Goal: Information Seeking & Learning: Learn about a topic

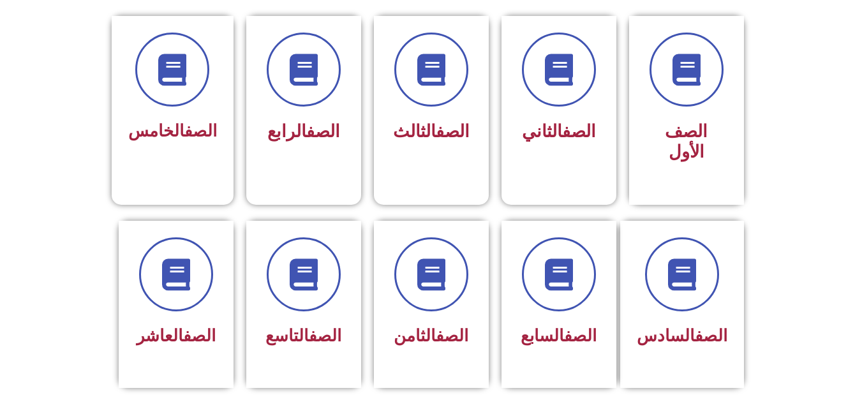
scroll to position [343, 0]
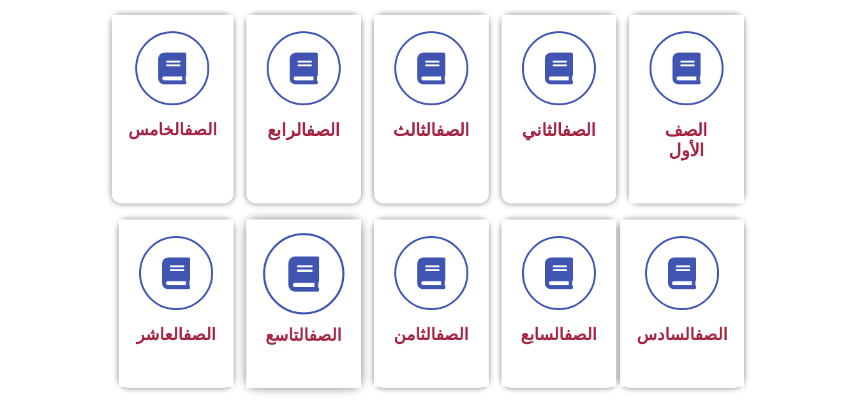
click at [298, 284] on span at bounding box center [304, 274] width 82 height 82
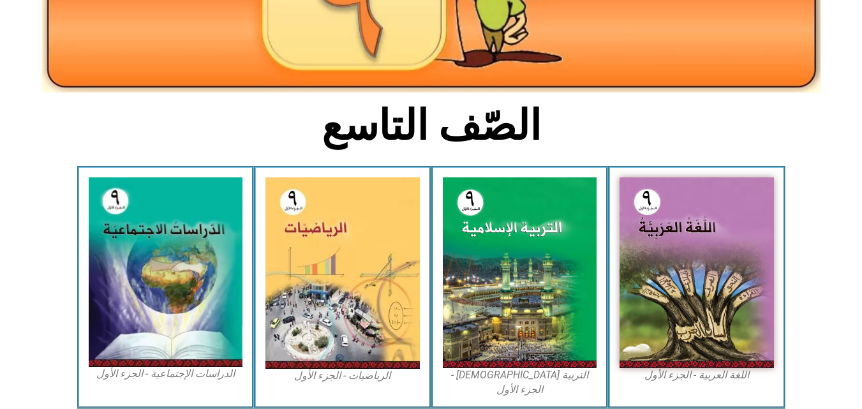
scroll to position [239, 0]
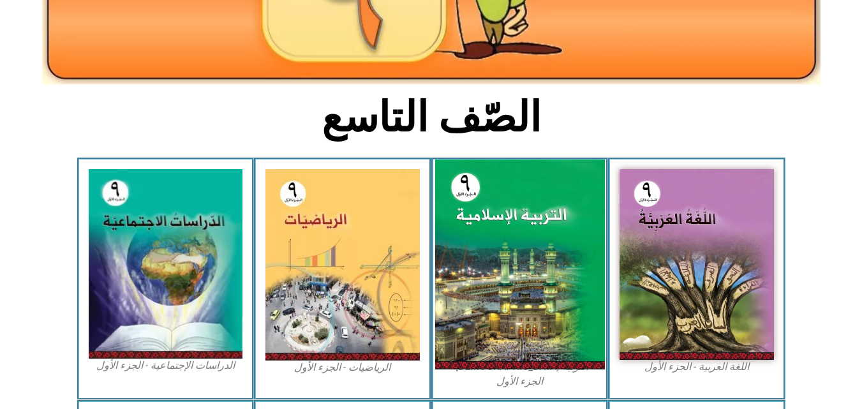
click at [530, 287] on img at bounding box center [520, 265] width 170 height 210
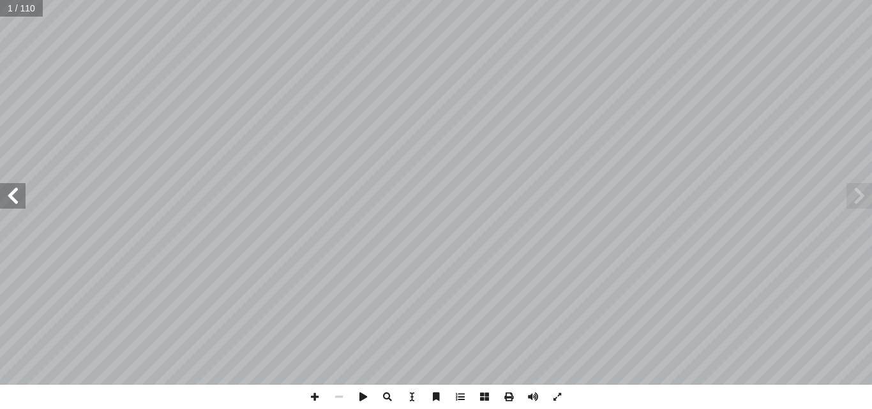
click at [5, 193] on span at bounding box center [13, 196] width 26 height 26
click at [17, 200] on span at bounding box center [13, 196] width 26 height 26
click at [24, 203] on span at bounding box center [13, 196] width 26 height 26
click at [11, 198] on span at bounding box center [13, 196] width 26 height 26
click at [15, 193] on span at bounding box center [13, 196] width 26 height 26
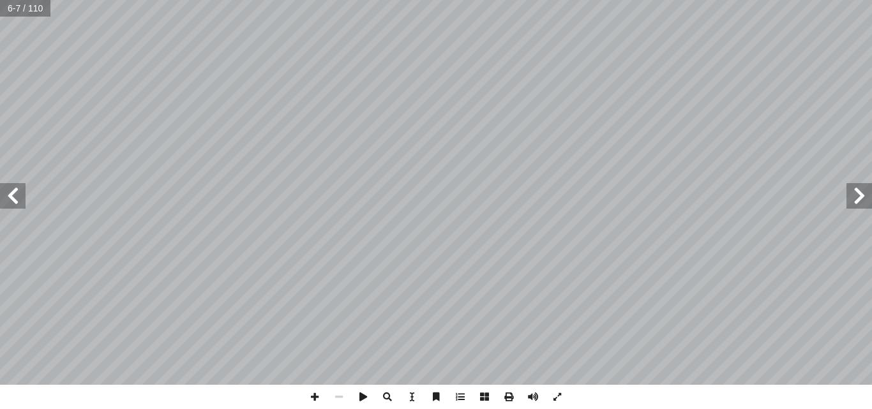
click at [17, 191] on span at bounding box center [13, 196] width 26 height 26
click at [20, 188] on span at bounding box center [13, 196] width 26 height 26
click at [10, 202] on span at bounding box center [13, 196] width 26 height 26
click at [16, 202] on span at bounding box center [13, 196] width 26 height 26
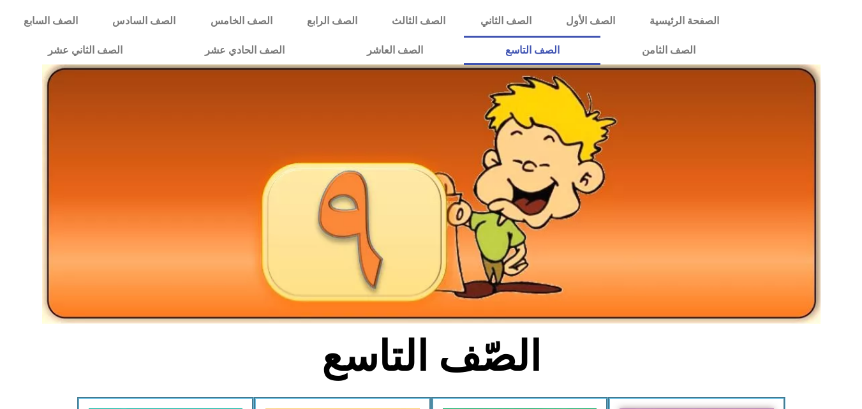
scroll to position [239, 0]
